Goal: Information Seeking & Learning: Learn about a topic

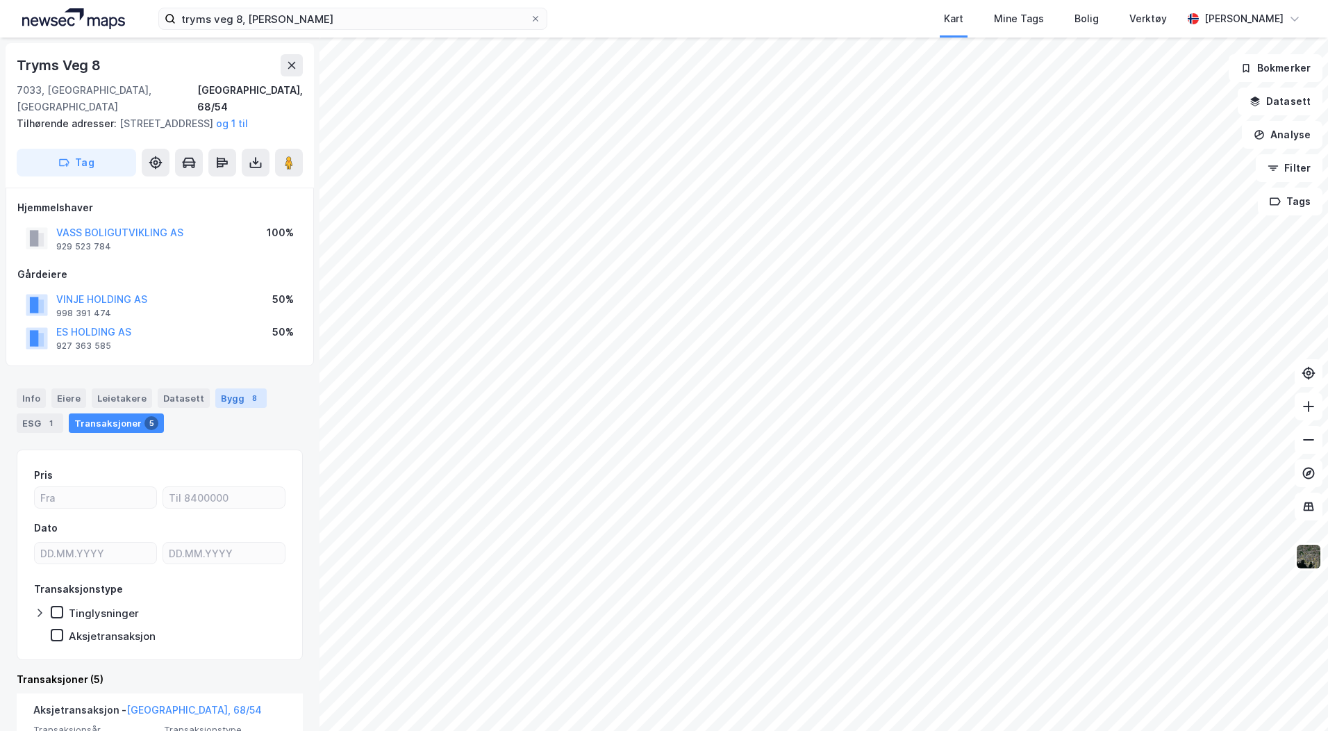
click at [215, 395] on div "Bygg 8" at bounding box center [240, 397] width 51 height 19
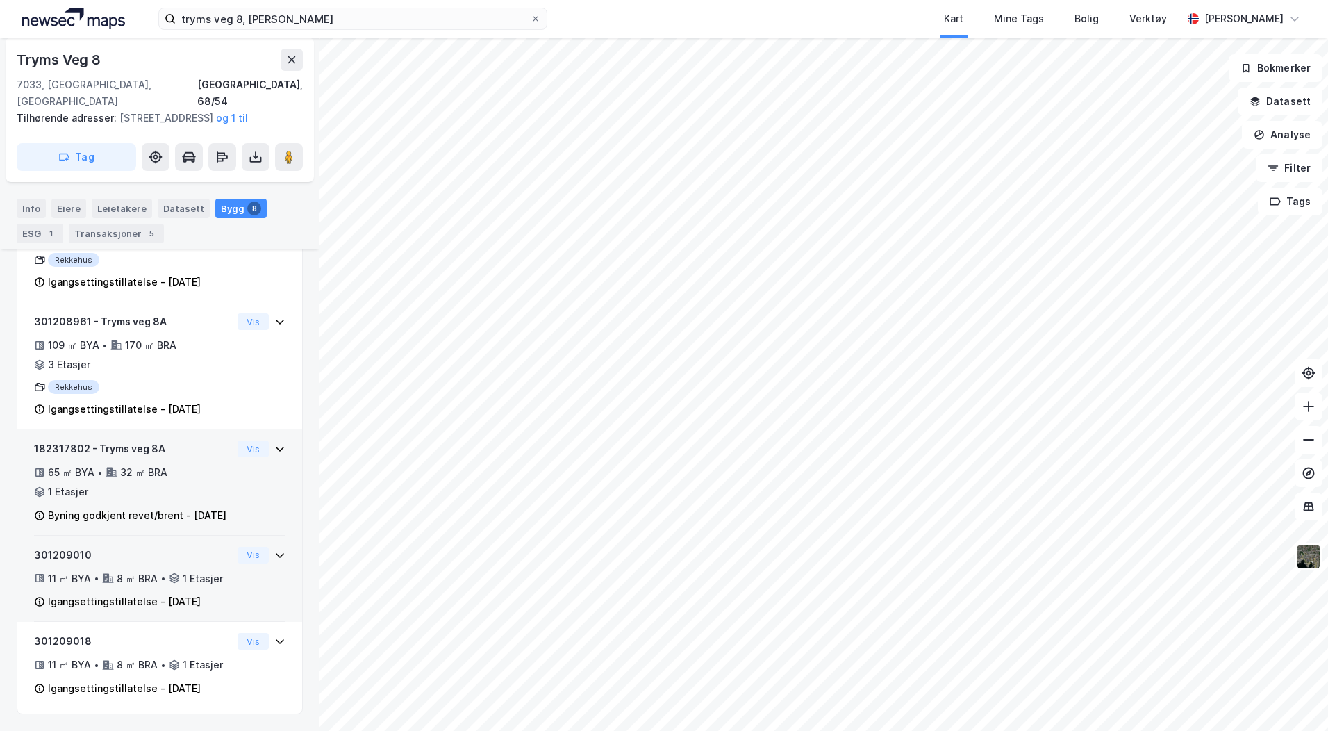
scroll to position [955, 0]
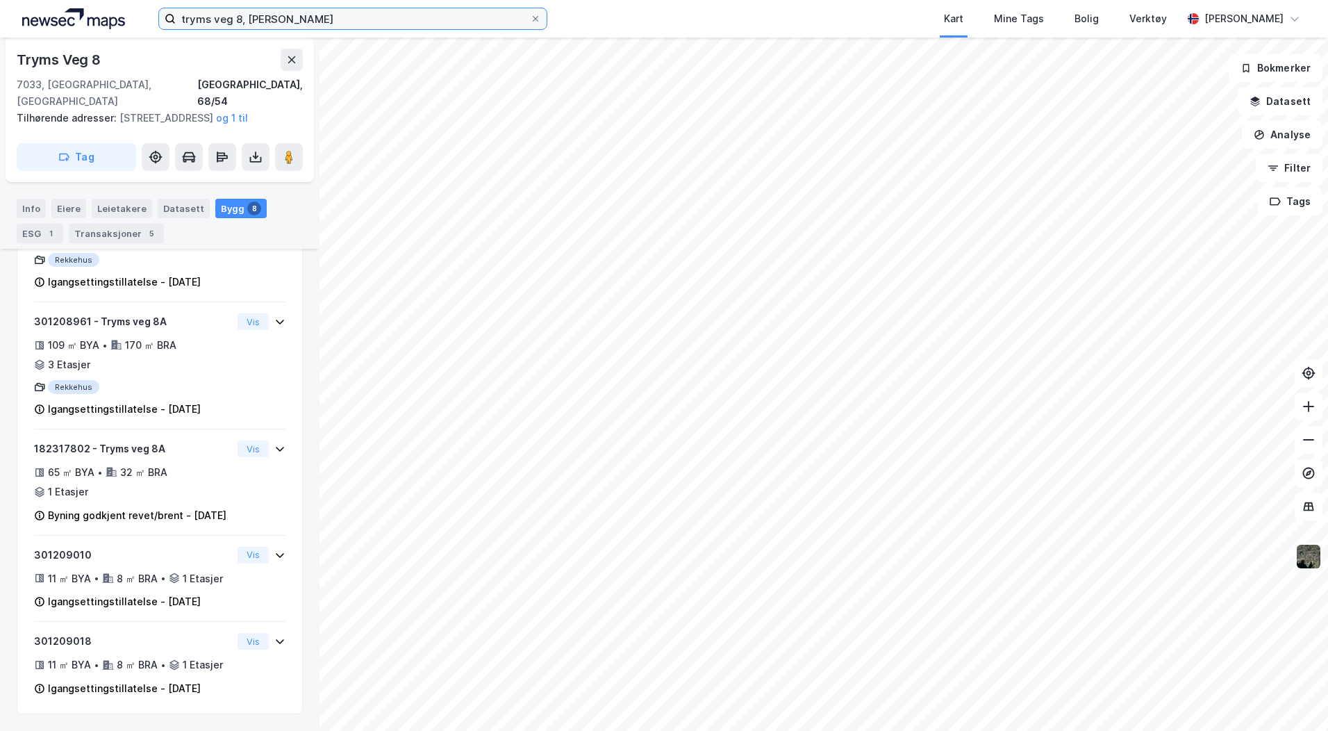
click at [235, 15] on input "tryms veg 8, [PERSON_NAME]" at bounding box center [353, 18] width 354 height 21
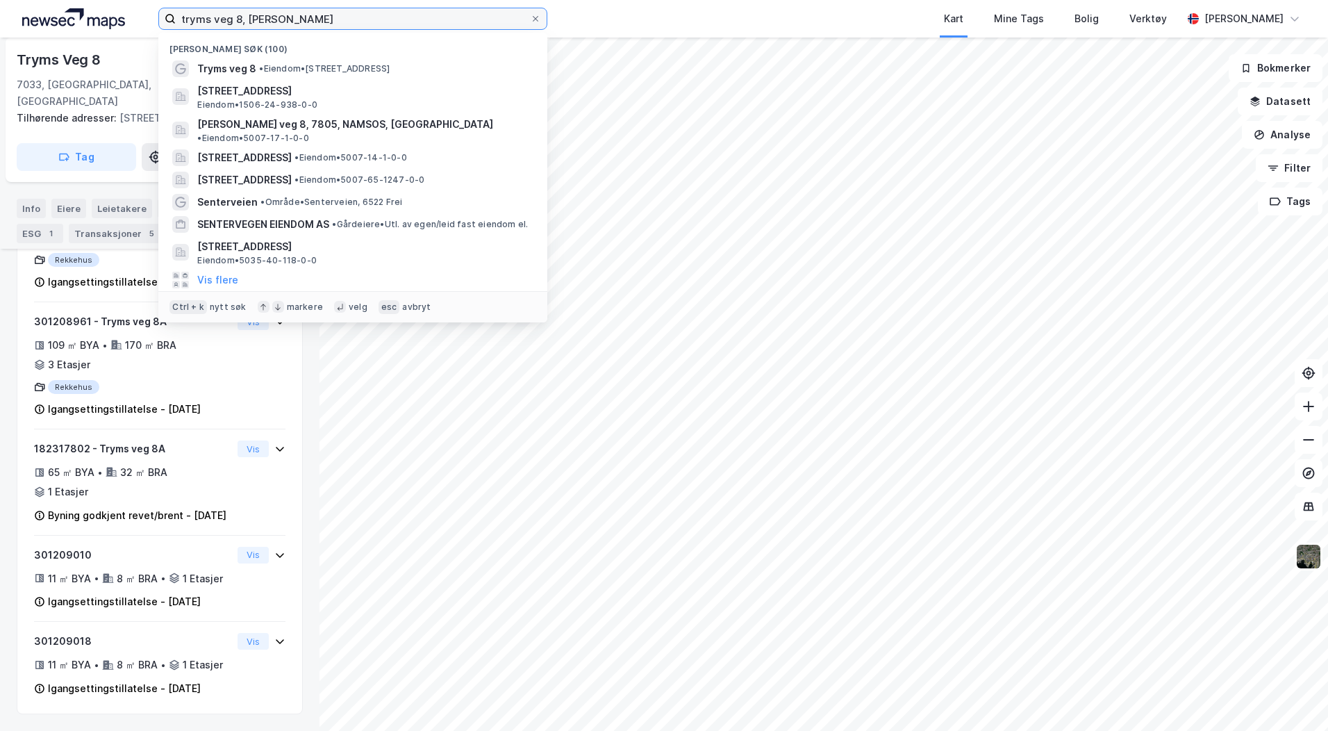
click at [235, 15] on input "tryms veg 8, [PERSON_NAME]" at bounding box center [353, 18] width 354 height 21
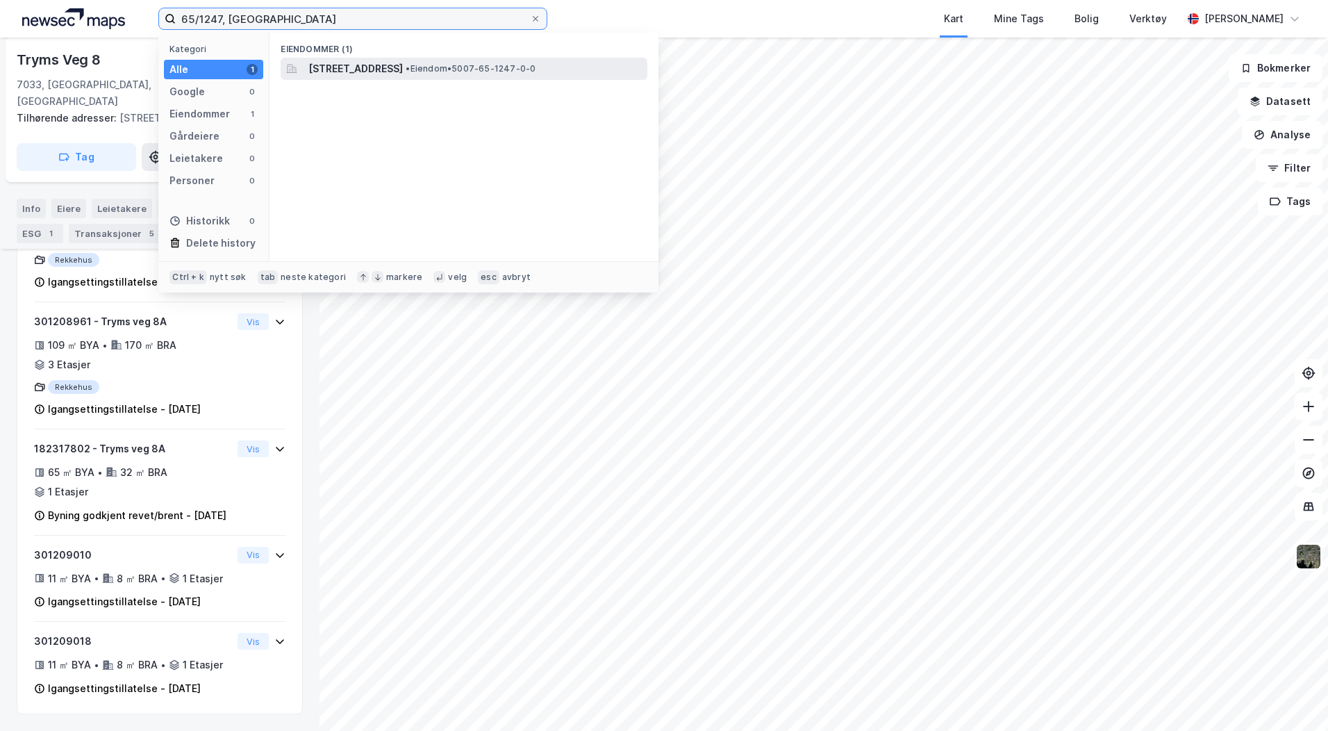
type input "65/1247, [GEOGRAPHIC_DATA]"
click at [403, 76] on span "[STREET_ADDRESS]" at bounding box center [355, 68] width 94 height 17
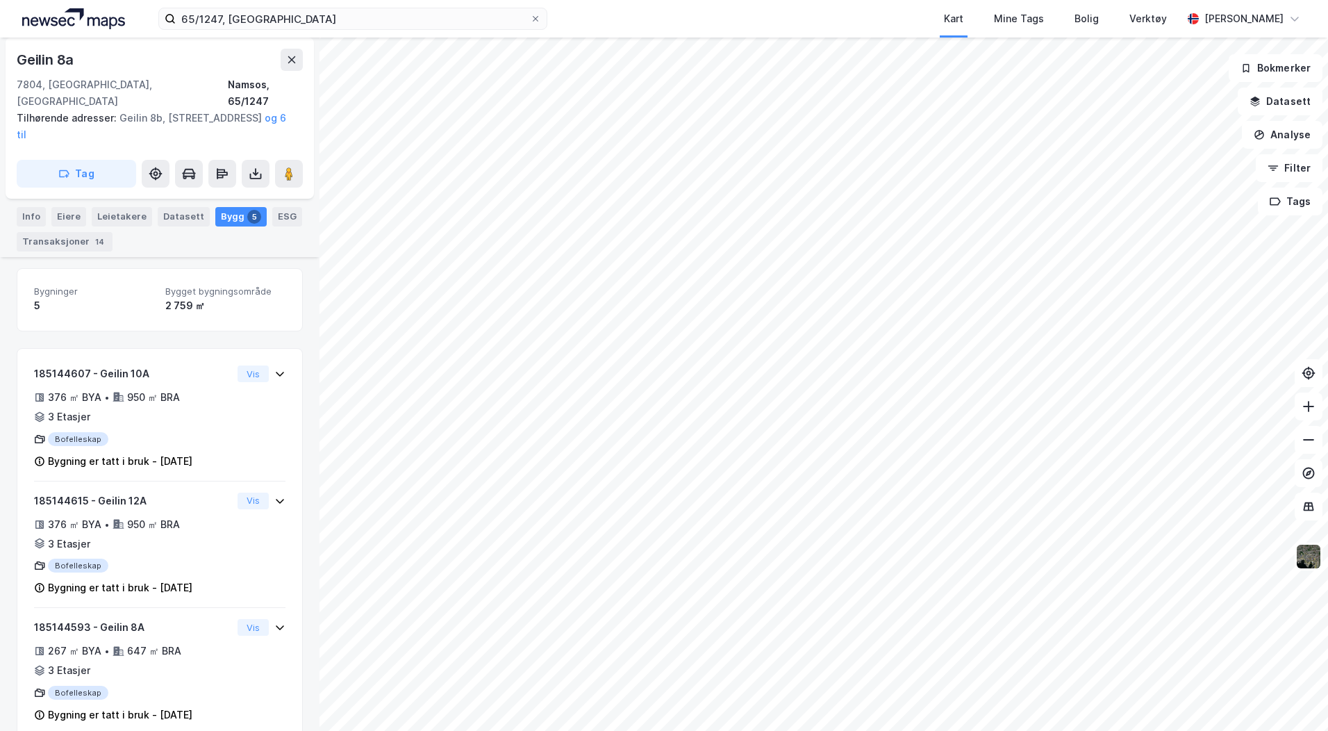
scroll to position [366, 0]
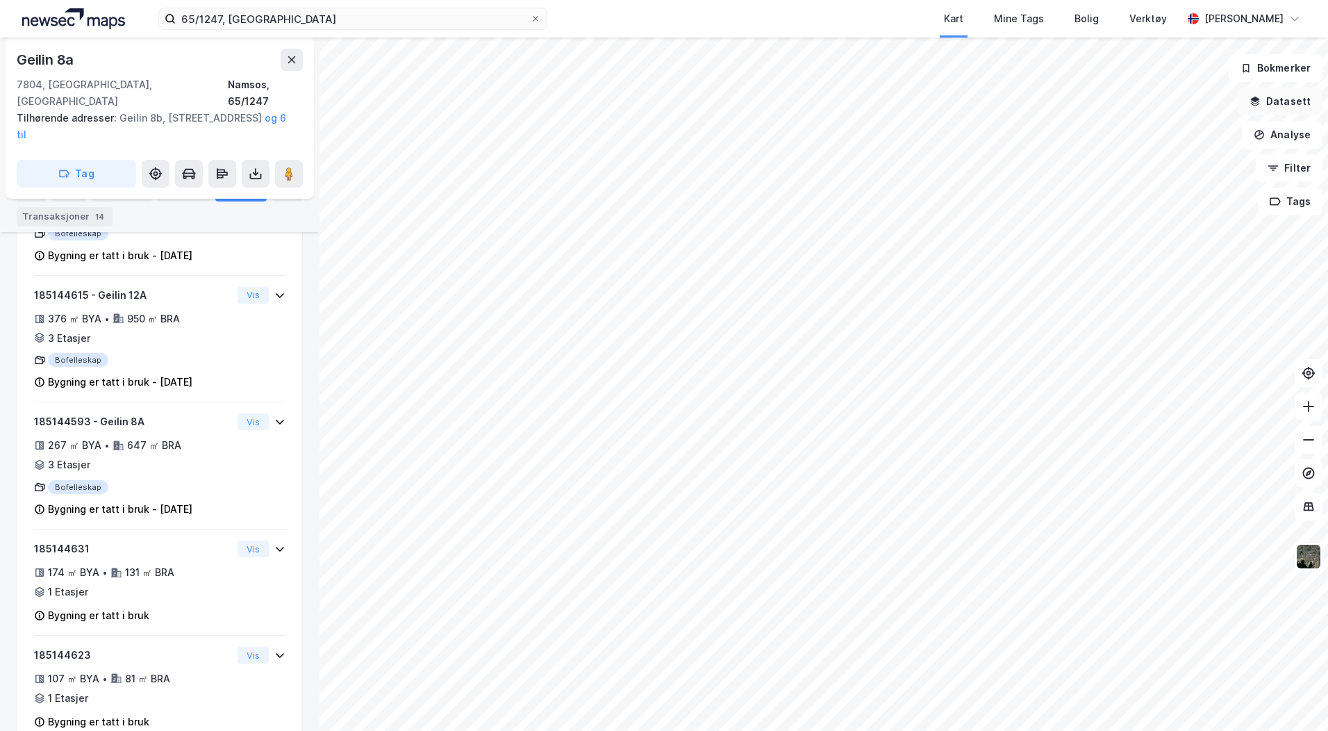
click at [1258, 103] on icon "button" at bounding box center [1255, 102] width 9 height 3
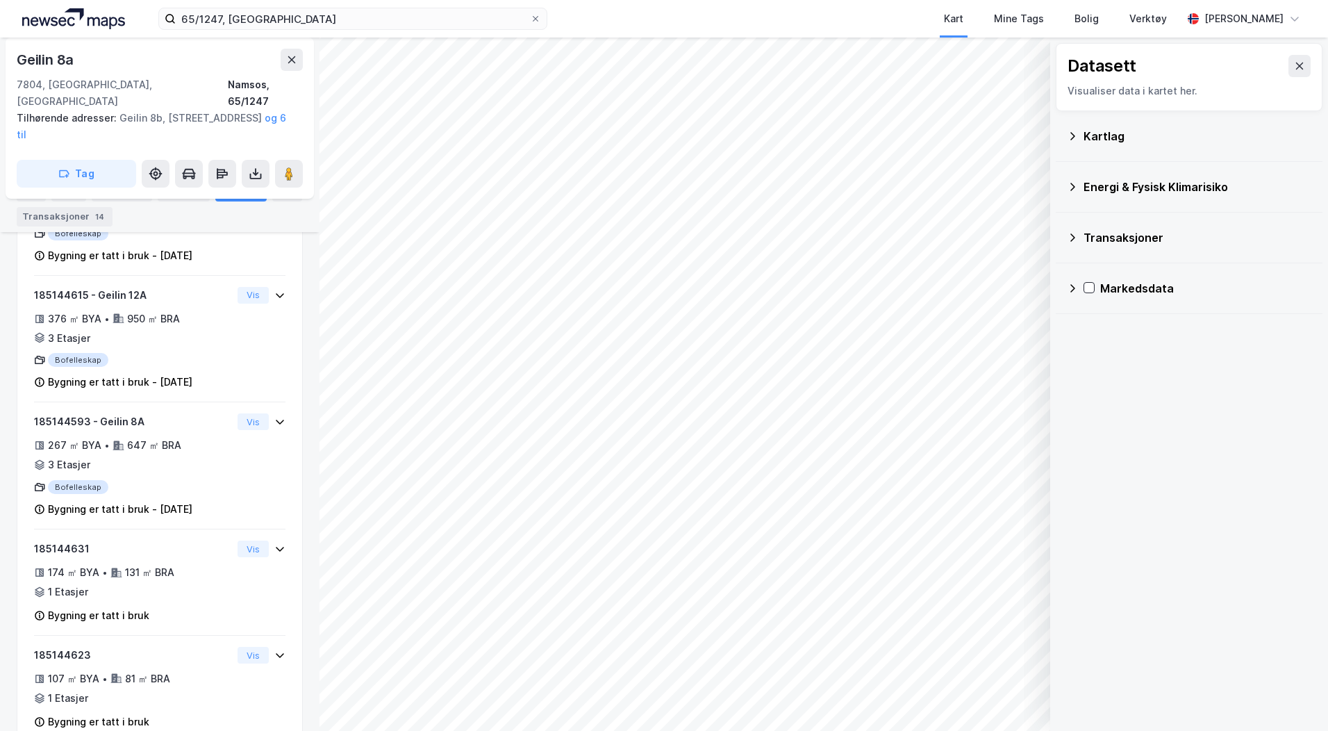
click at [1063, 133] on div "Kartlag" at bounding box center [1189, 136] width 267 height 51
click at [1069, 132] on icon at bounding box center [1072, 136] width 11 height 11
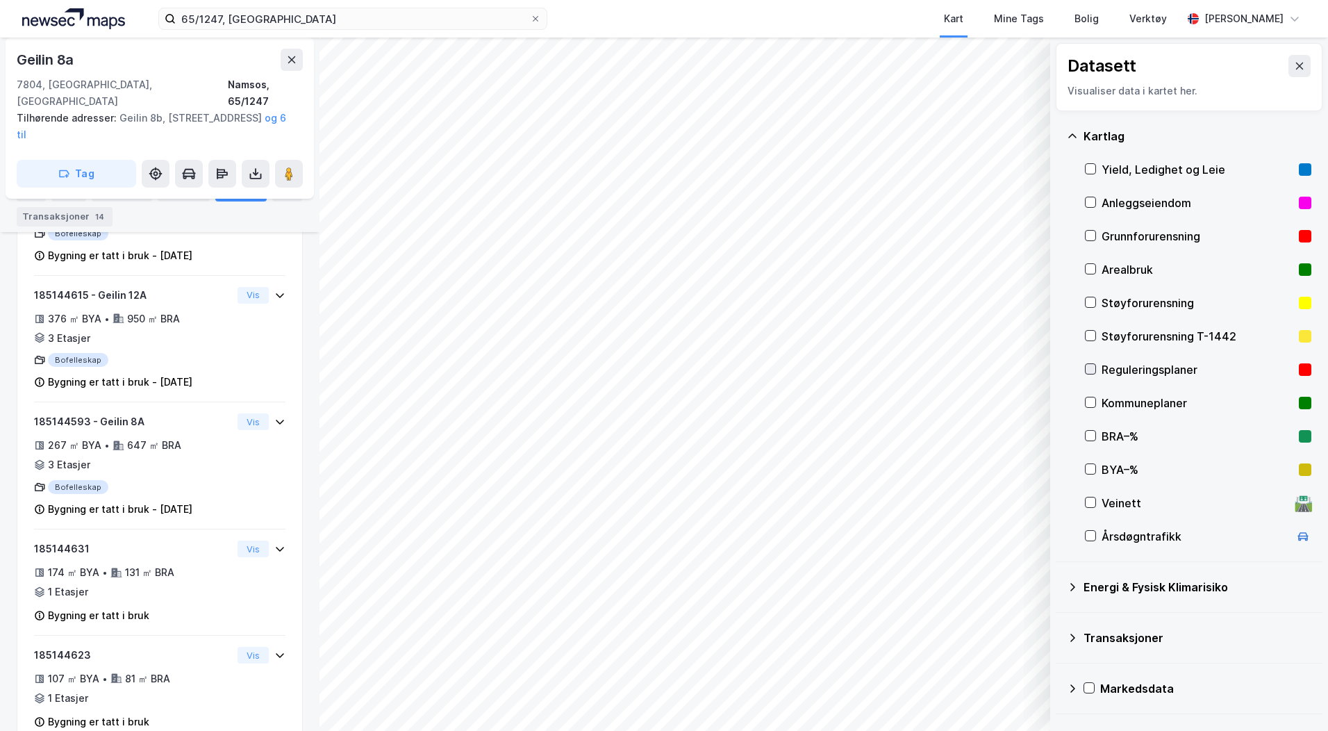
click at [1090, 372] on icon at bounding box center [1090, 369] width 10 height 10
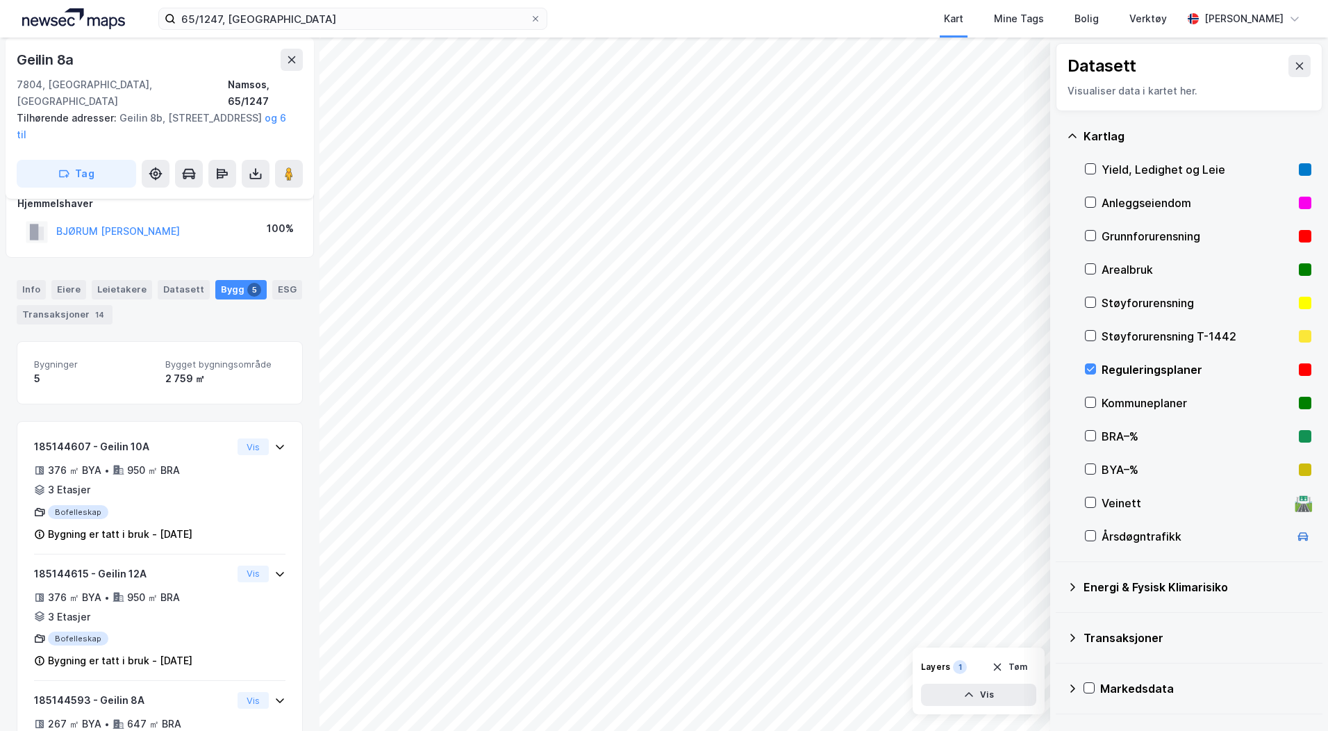
scroll to position [0, 0]
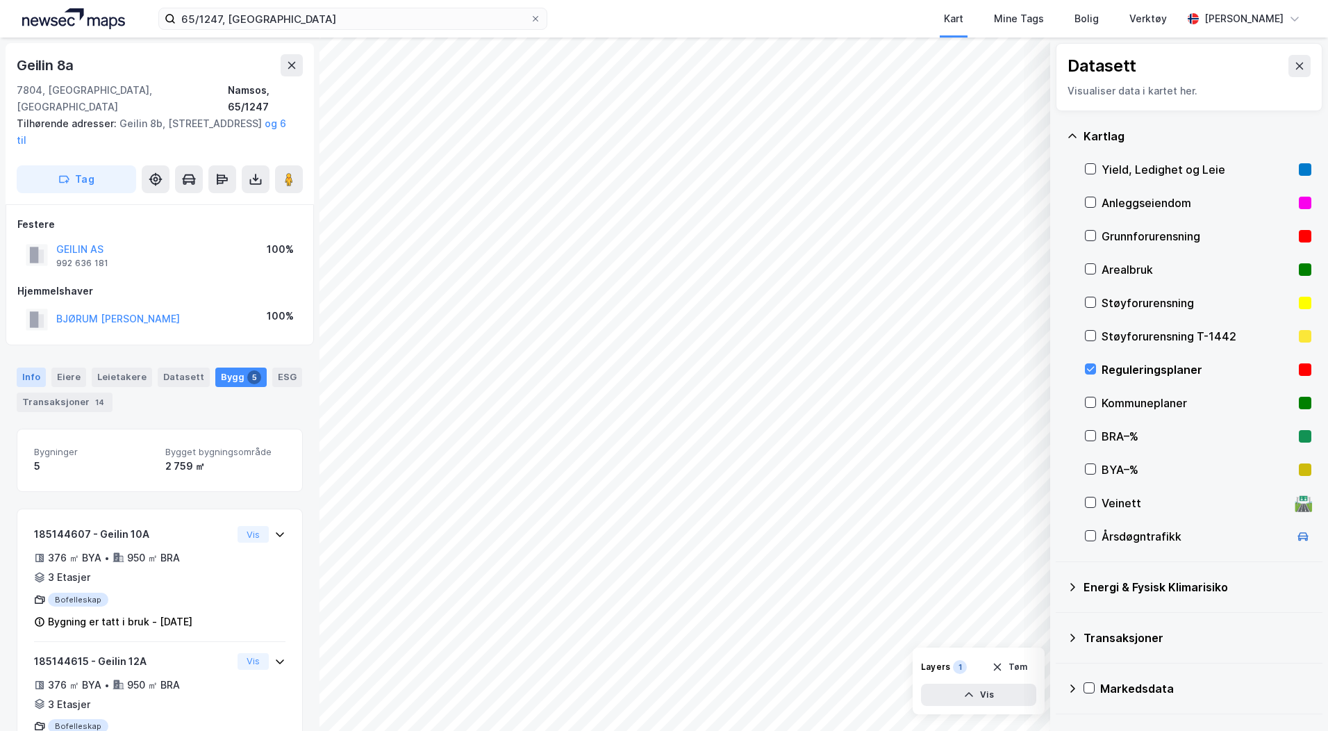
click at [36, 367] on div "Info" at bounding box center [31, 376] width 29 height 19
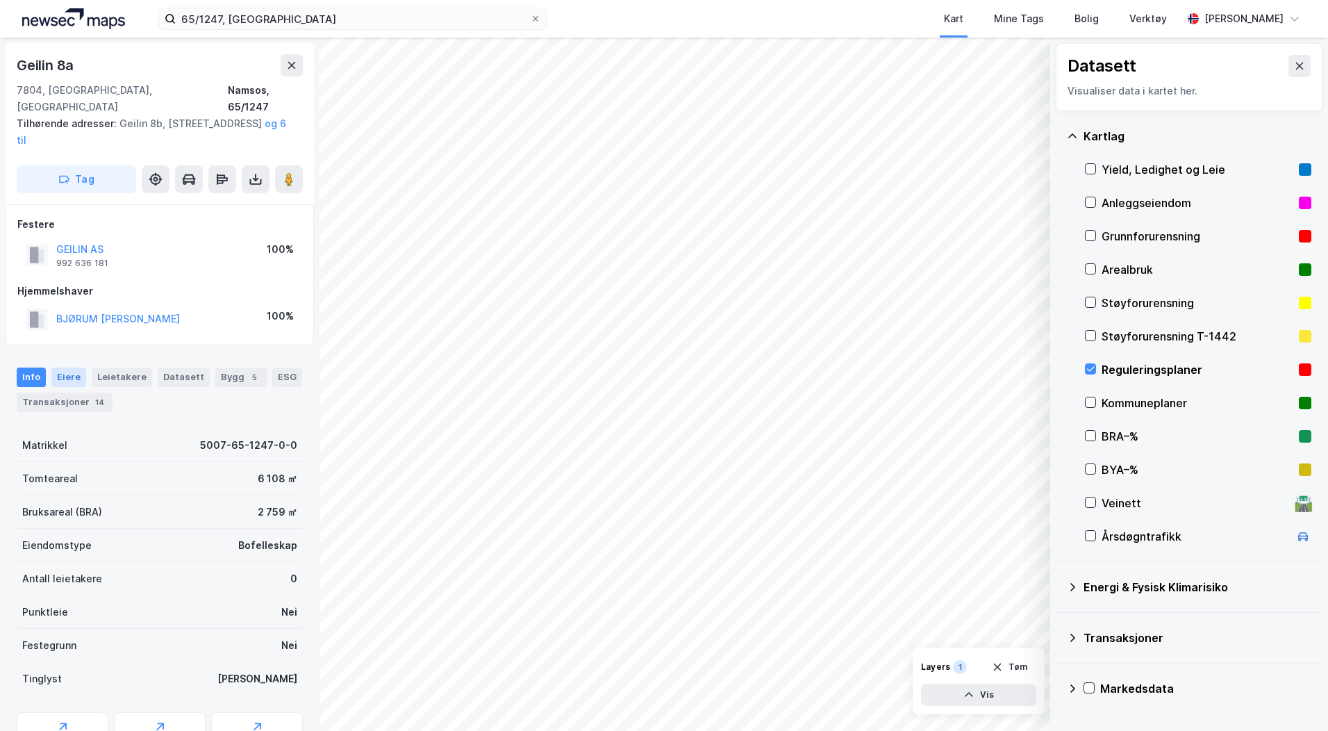
click at [66, 367] on div "Eiere" at bounding box center [68, 376] width 35 height 19
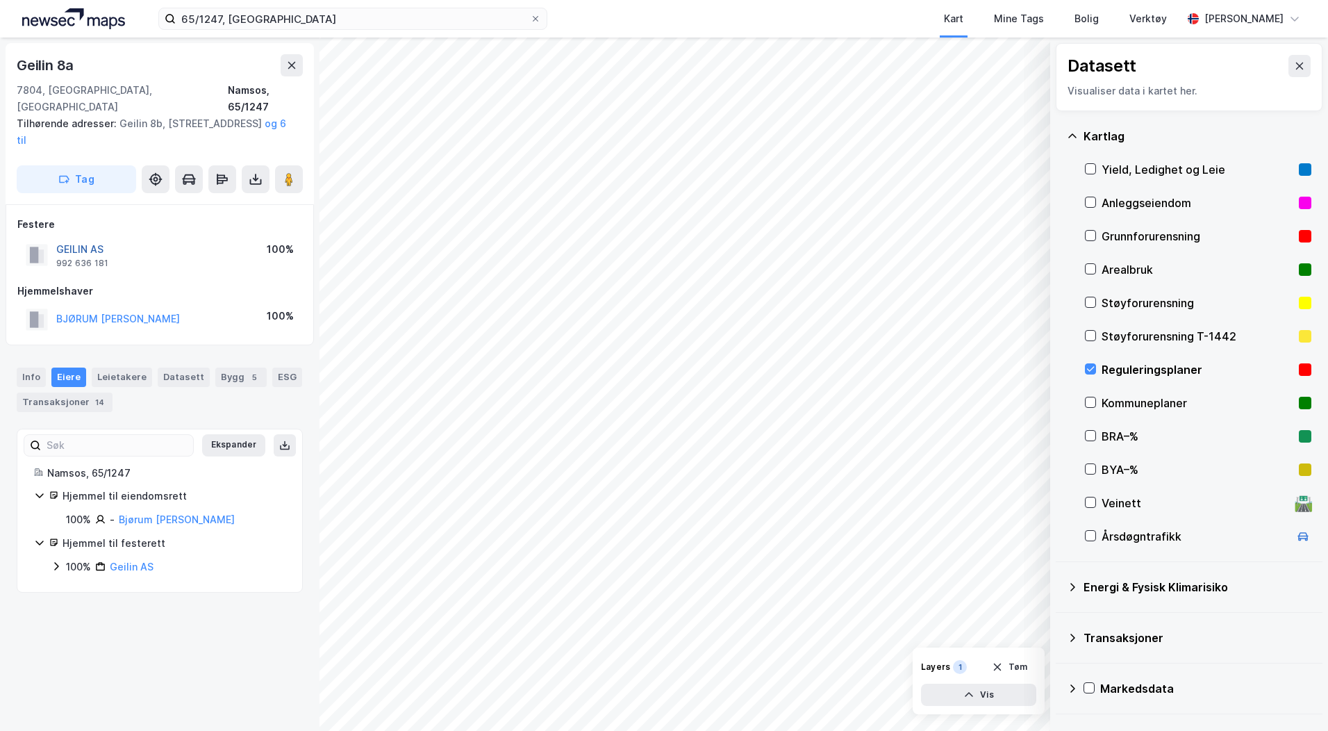
click at [0, 0] on button "GEILIN AS" at bounding box center [0, 0] width 0 height 0
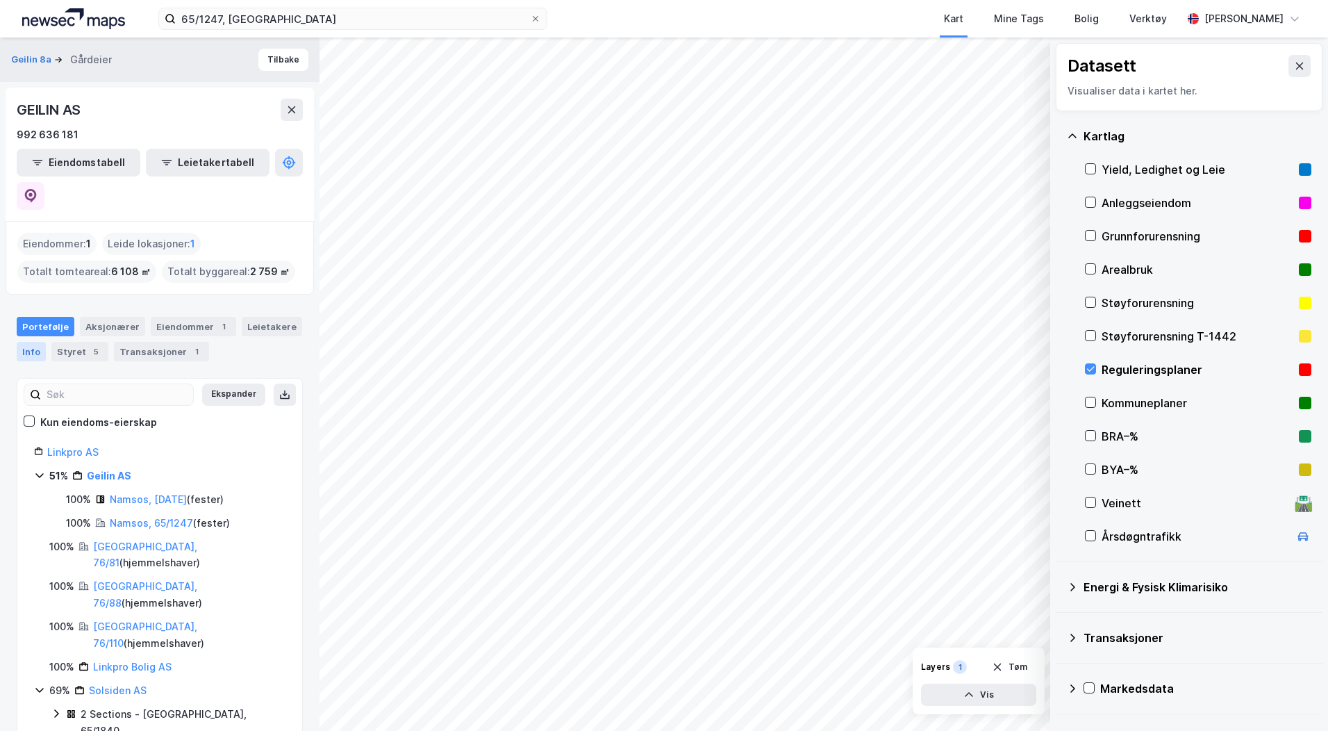
click at [21, 342] on div "Info" at bounding box center [31, 351] width 29 height 19
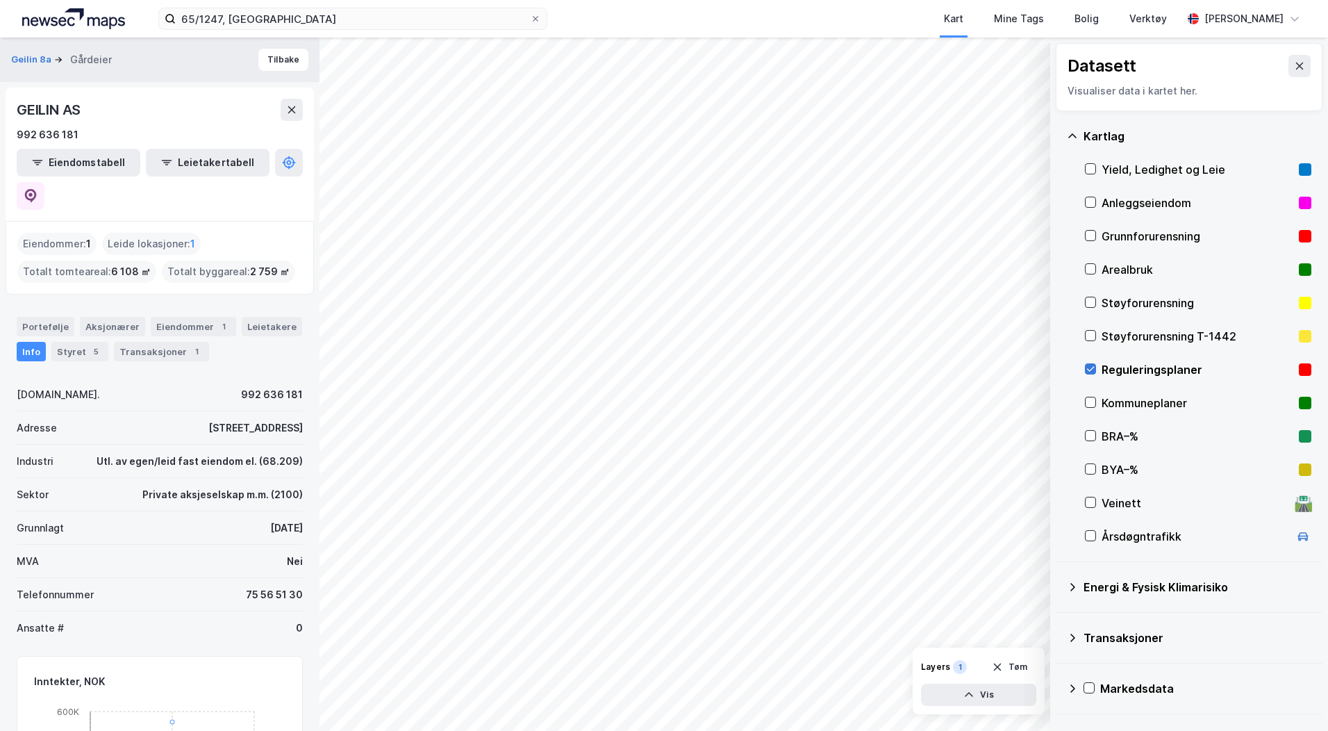
click at [1091, 371] on icon at bounding box center [1090, 369] width 10 height 10
click at [1087, 337] on icon at bounding box center [1090, 336] width 10 height 10
click at [1085, 306] on icon at bounding box center [1090, 302] width 10 height 10
click at [1088, 335] on icon at bounding box center [1090, 336] width 10 height 10
click at [1094, 303] on icon at bounding box center [1090, 302] width 10 height 10
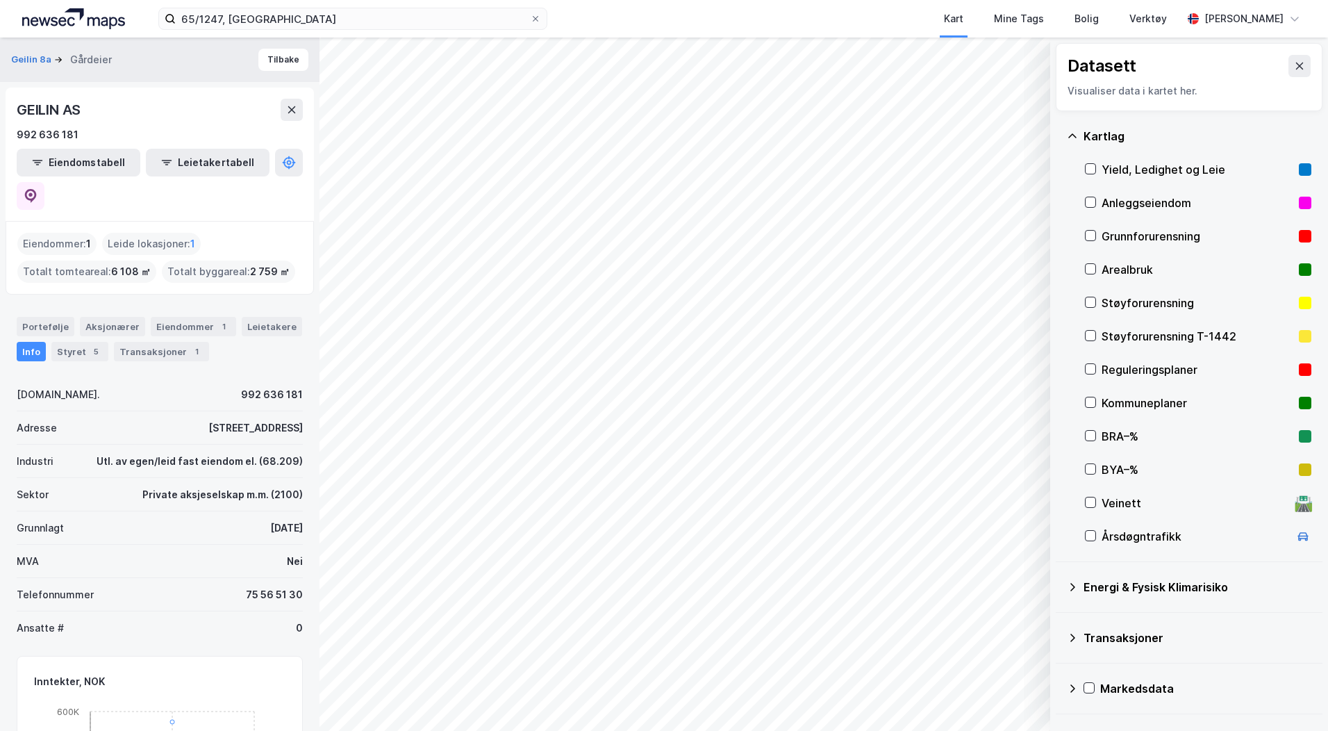
click at [1067, 579] on div "Energi & Fysisk Klimarisiko" at bounding box center [1189, 586] width 244 height 33
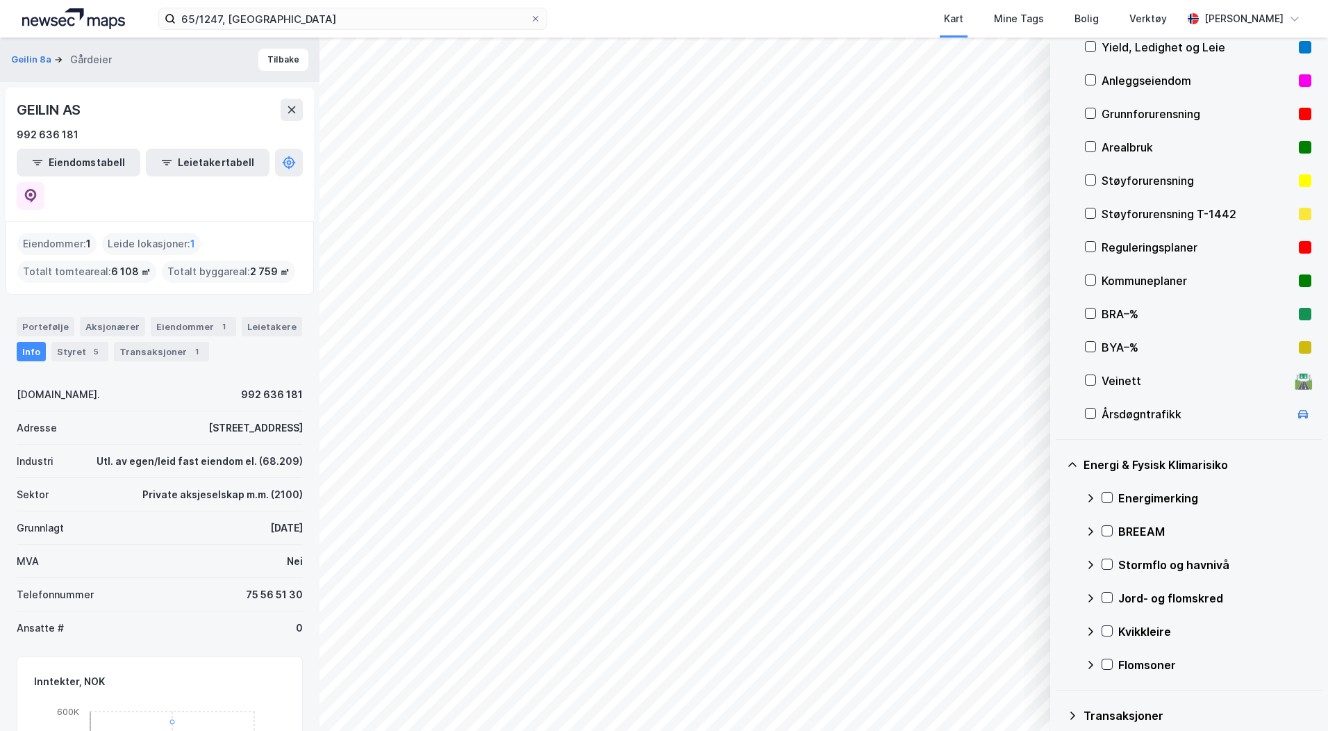
scroll to position [189, 0]
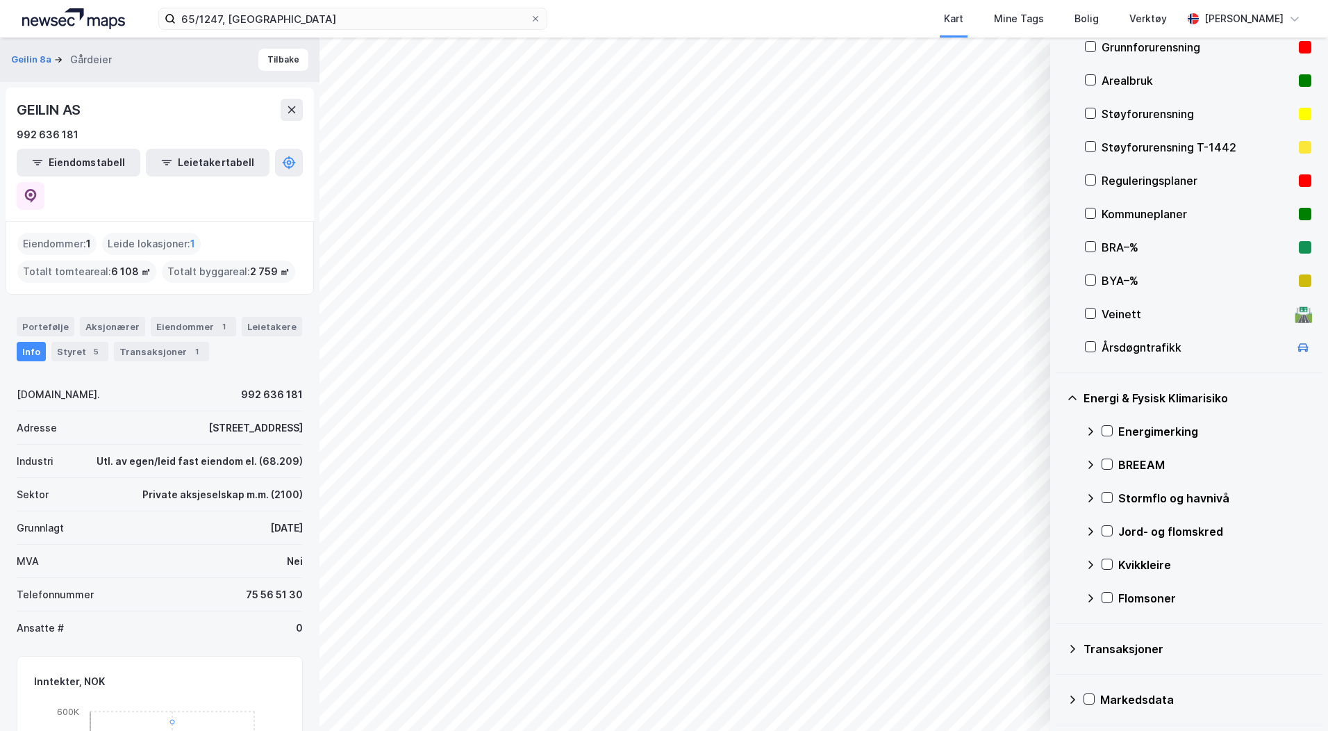
click at [1100, 527] on div "Jord- og flomskred" at bounding box center [1198, 531] width 226 height 33
click at [1108, 529] on icon at bounding box center [1107, 531] width 10 height 10
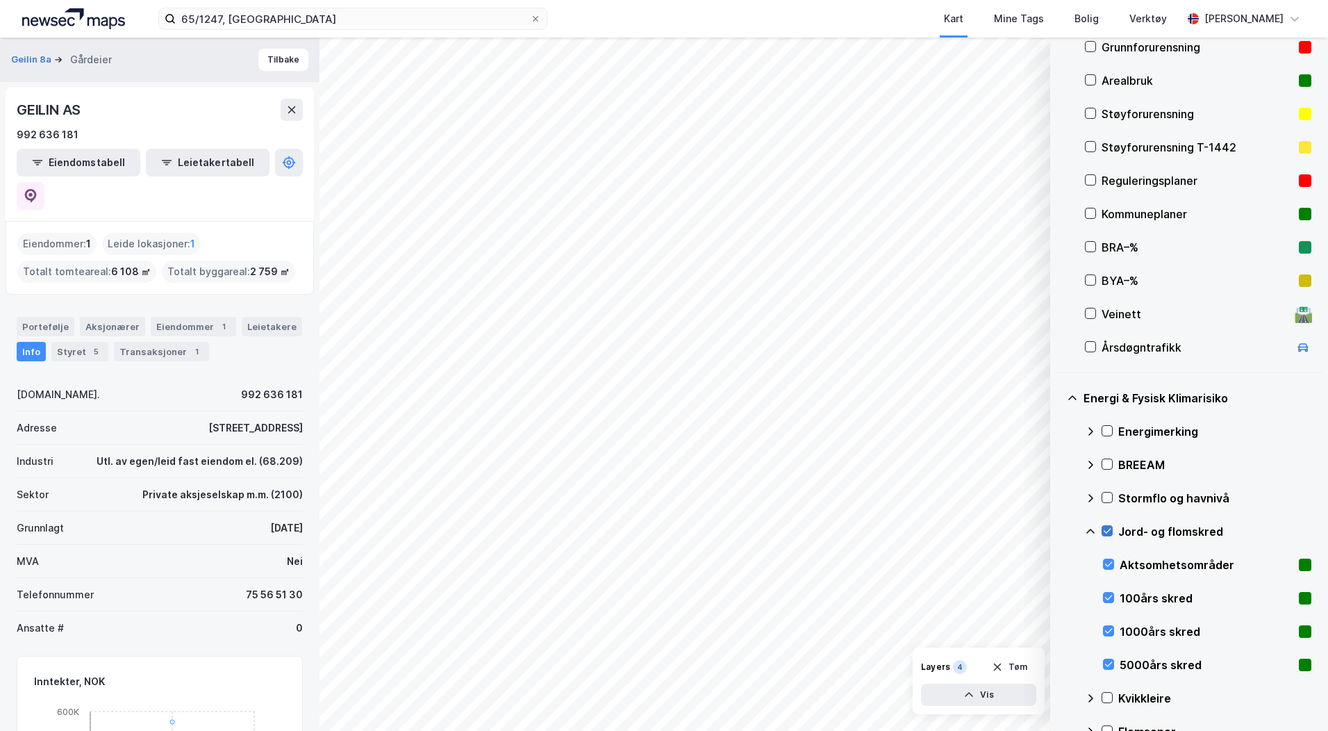
click at [1108, 529] on icon at bounding box center [1107, 531] width 10 height 10
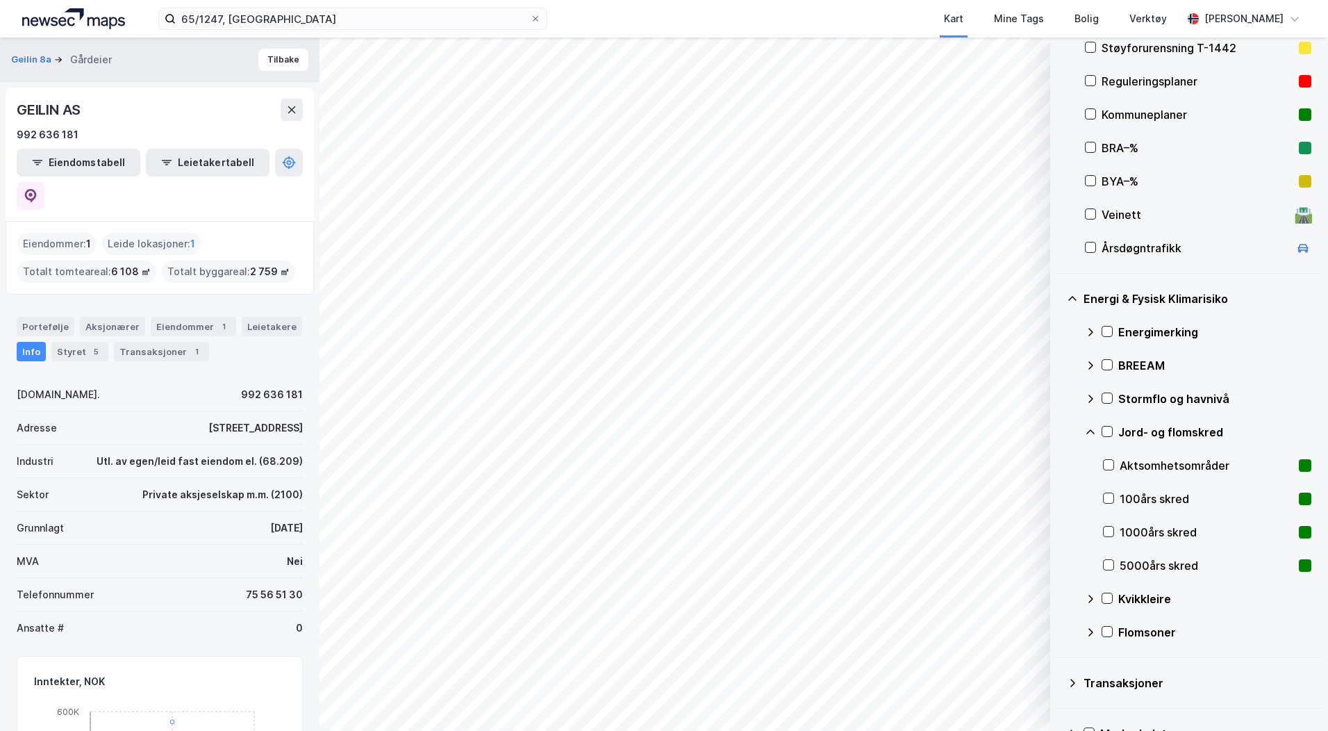
scroll to position [322, 0]
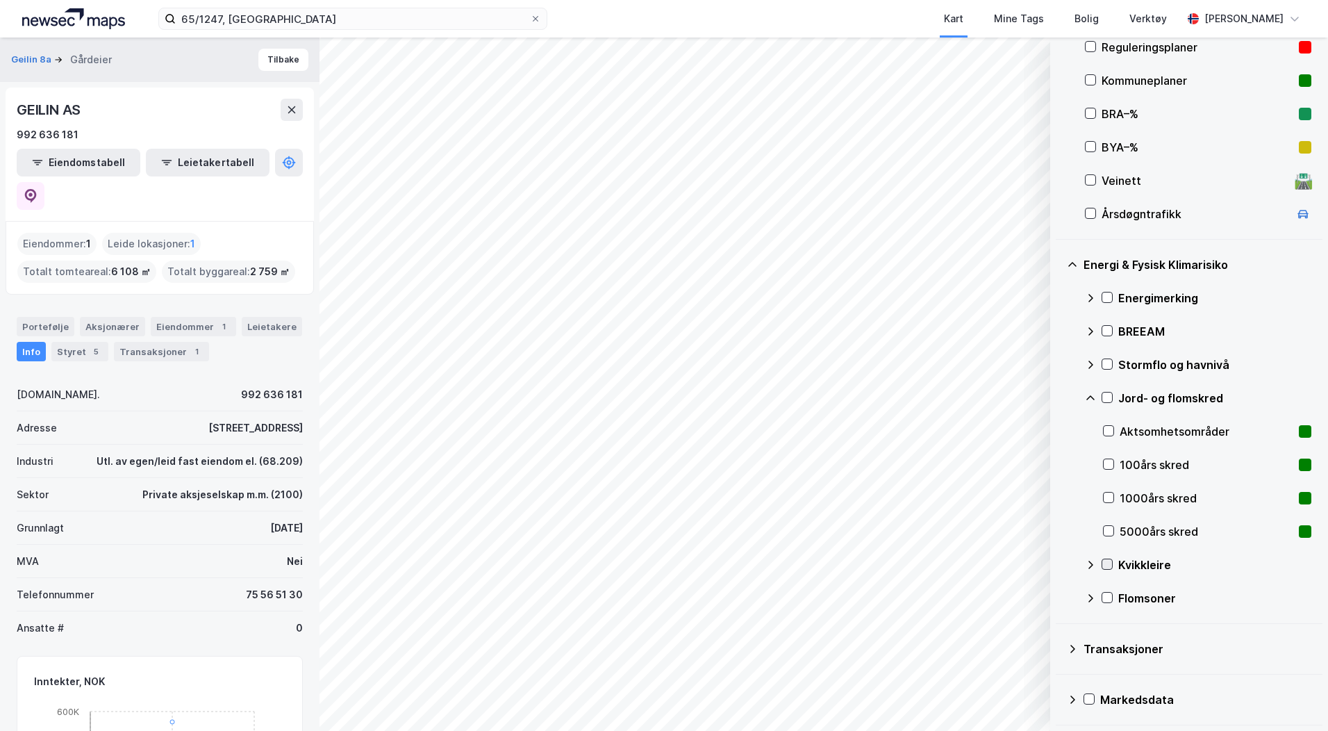
click at [1109, 569] on icon at bounding box center [1107, 564] width 10 height 10
